Goal: Check status: Check status

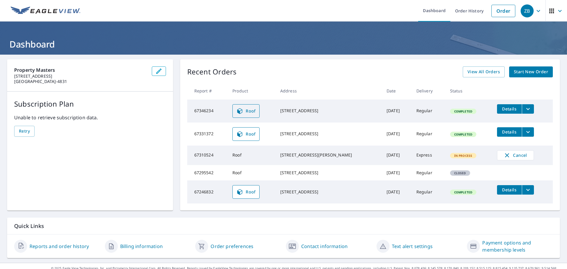
click at [254, 110] on span "Roof" at bounding box center [245, 110] width 19 height 7
click at [510, 109] on span "Details" at bounding box center [510, 109] width 18 height 6
click at [245, 110] on span "Roof" at bounding box center [245, 110] width 19 height 7
